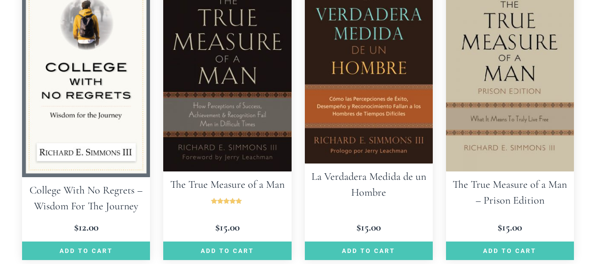
scroll to position [573, 0]
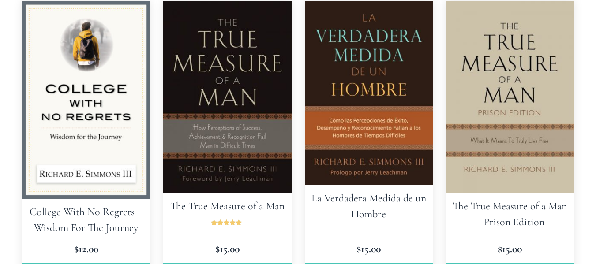
click at [230, 79] on img at bounding box center [227, 97] width 128 height 192
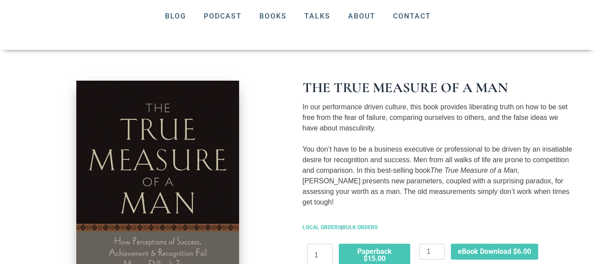
scroll to position [105, 0]
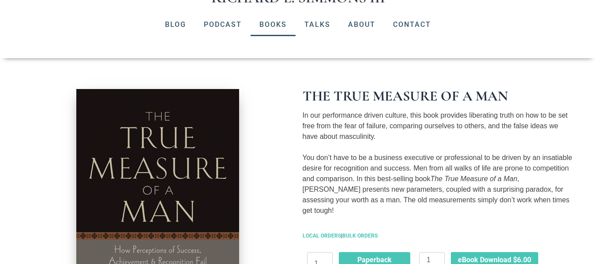
click at [279, 25] on link "Books" at bounding box center [272, 24] width 45 height 23
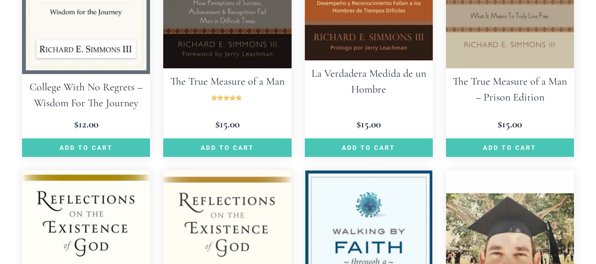
scroll to position [661, 0]
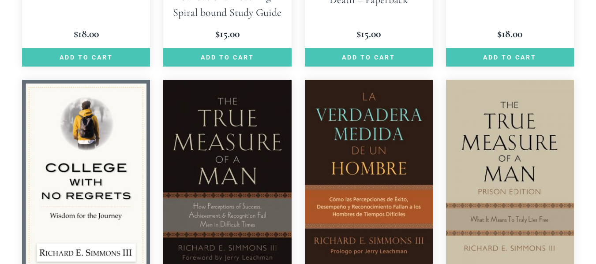
scroll to position [485, 0]
